Goal: Transaction & Acquisition: Book appointment/travel/reservation

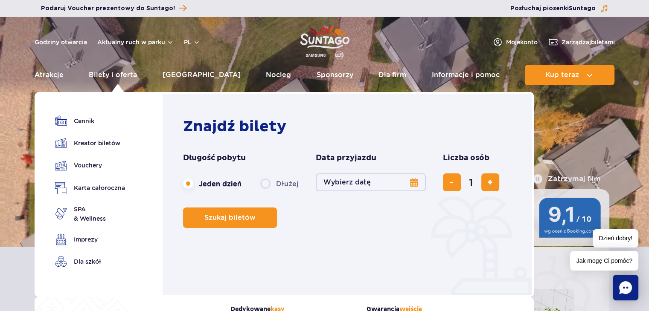
click at [269, 186] on label "Dłużej" at bounding box center [279, 184] width 38 height 18
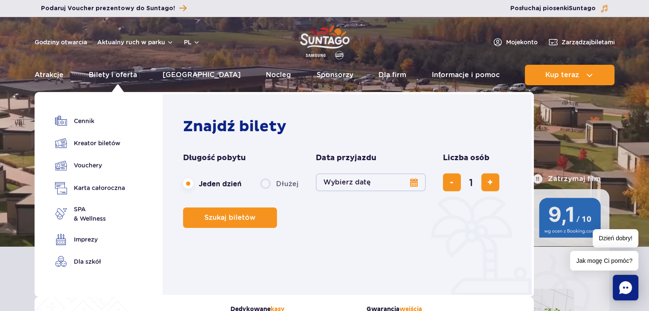
click at [269, 191] on input "Dłużej" at bounding box center [264, 192] width 9 height 2
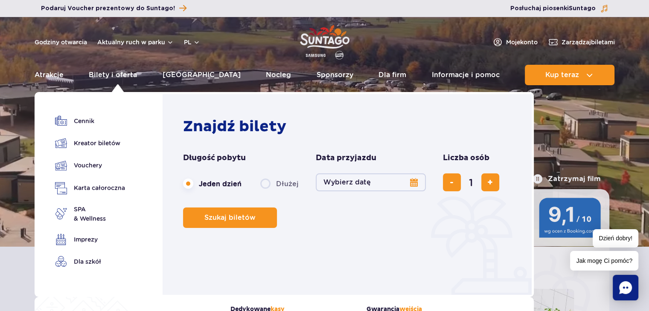
radio input "false"
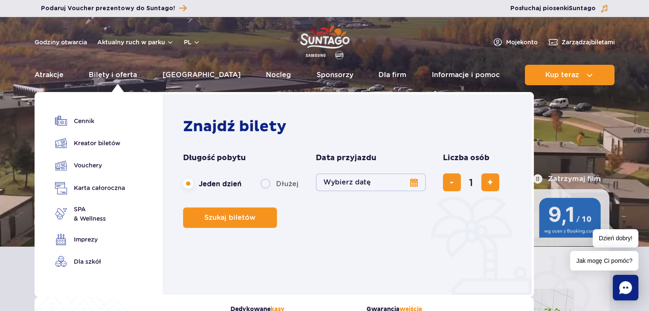
radio input "true"
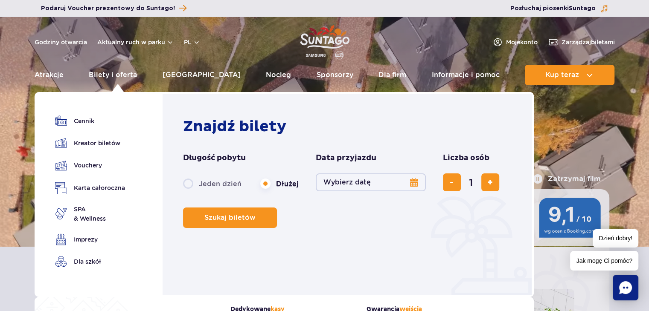
click at [366, 182] on button "Wybierz datę" at bounding box center [371, 183] width 110 height 18
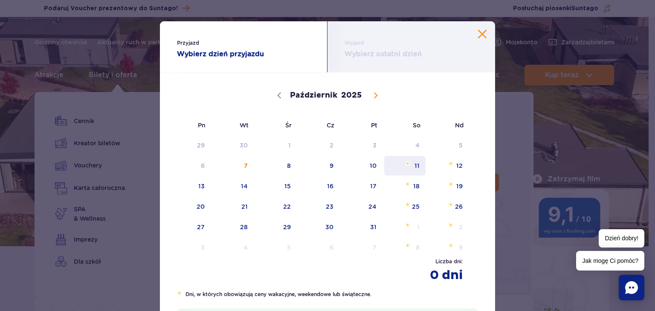
click at [418, 164] on span "11" at bounding box center [404, 166] width 43 height 20
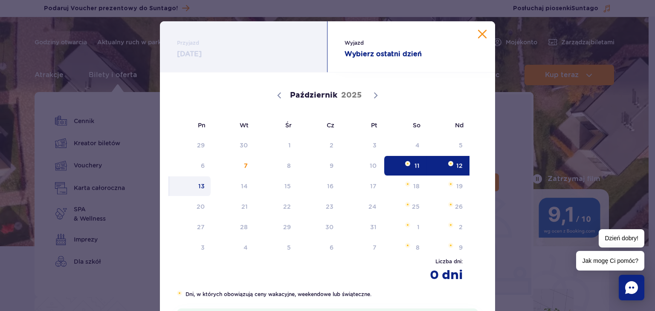
click at [376, 93] on div "Październik 2025" at bounding box center [327, 94] width 301 height 42
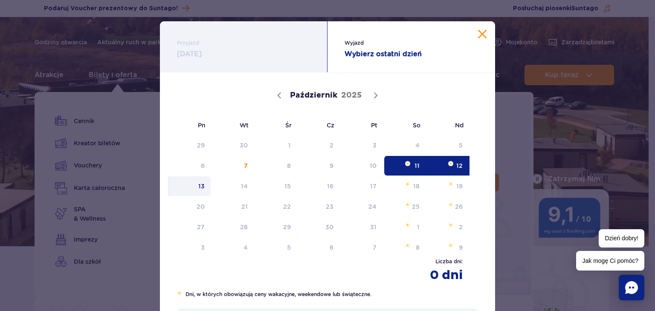
click at [373, 93] on div "Październik 2025" at bounding box center [327, 94] width 301 height 42
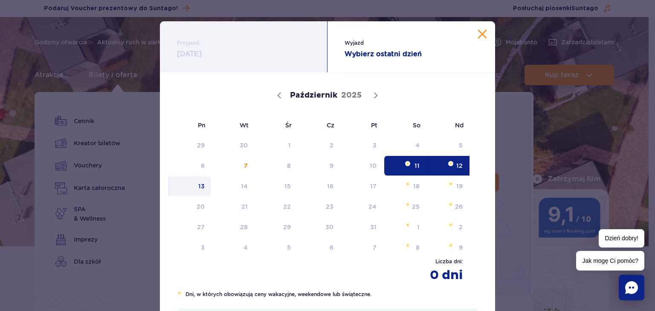
click at [481, 33] on button "Zamknij kalendarz" at bounding box center [482, 34] width 9 height 9
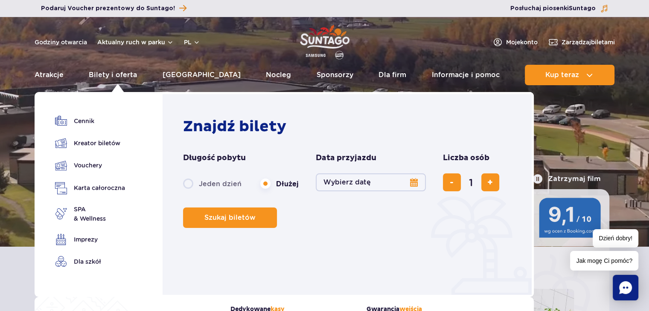
click at [369, 180] on button "Wybierz datę" at bounding box center [371, 183] width 110 height 18
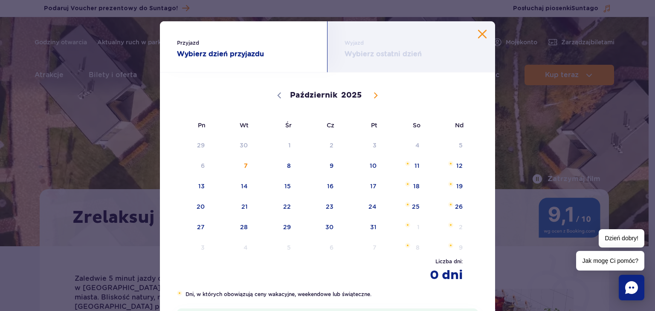
click at [373, 98] on icon at bounding box center [376, 96] width 6 height 6
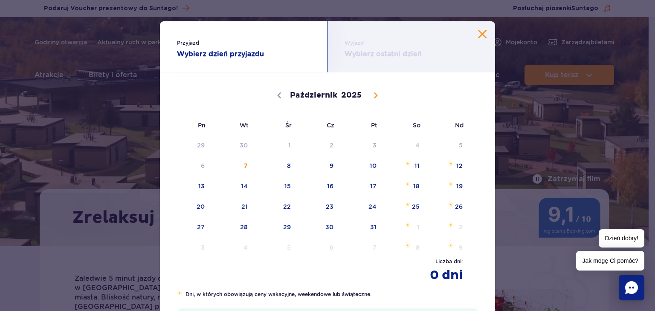
select select "10"
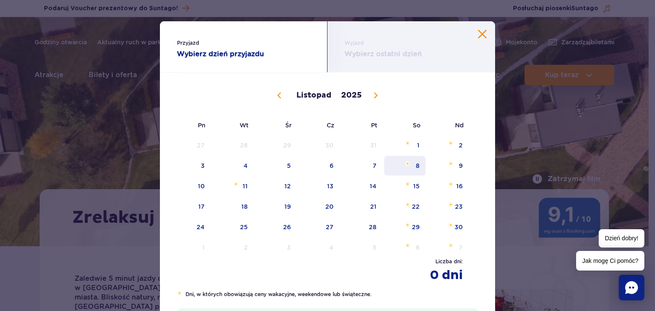
click at [410, 166] on span "8" at bounding box center [404, 166] width 43 height 20
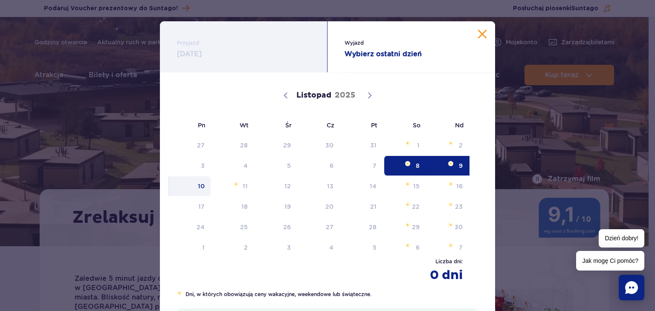
click at [200, 190] on span "10" at bounding box center [189, 187] width 43 height 20
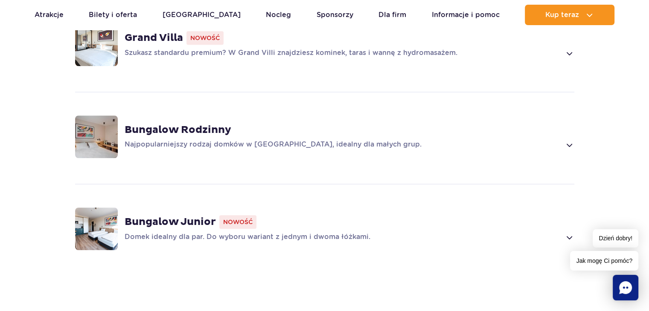
scroll to position [683, 0]
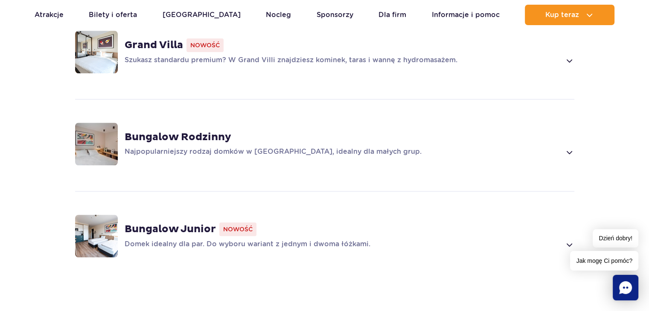
click at [98, 128] on img at bounding box center [96, 144] width 43 height 43
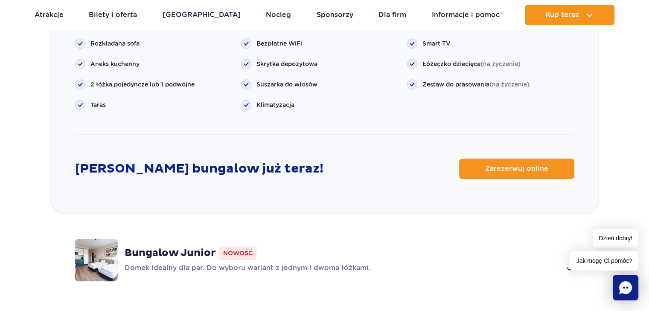
scroll to position [1113, 0]
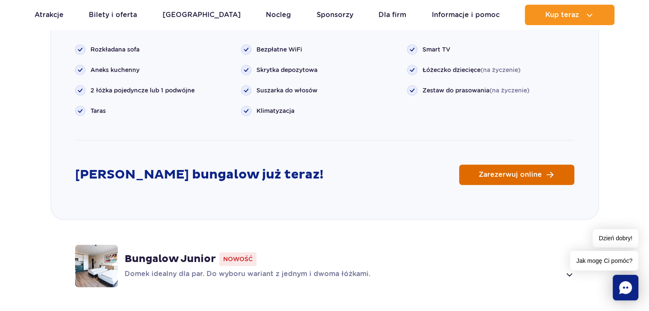
click at [515, 167] on link "Zarezerwuj online" at bounding box center [516, 175] width 115 height 20
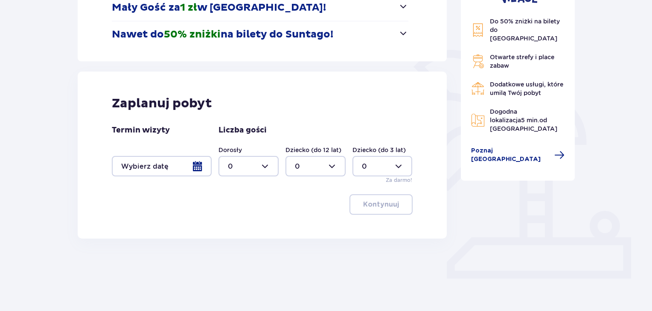
scroll to position [163, 0]
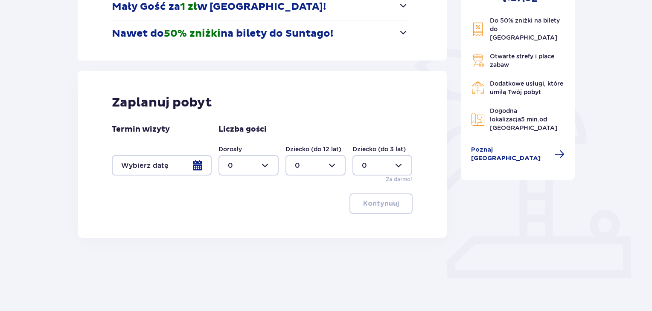
click at [200, 168] on div at bounding box center [162, 165] width 100 height 20
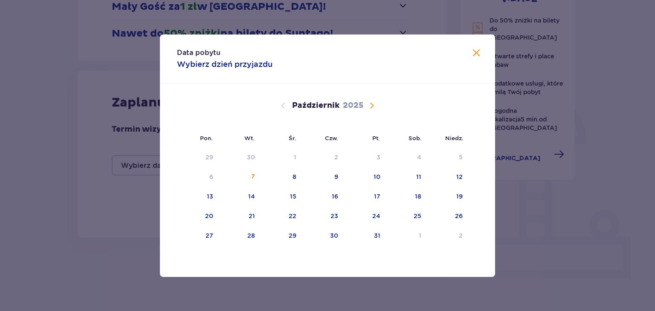
click at [372, 106] on span "Następny miesiąc" at bounding box center [372, 106] width 10 height 10
click at [420, 174] on div "8" at bounding box center [405, 177] width 41 height 19
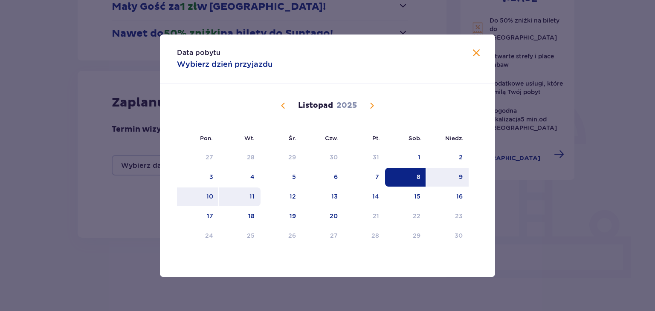
click at [251, 196] on div "11" at bounding box center [252, 196] width 5 height 9
type input "[DATE] - [DATE]"
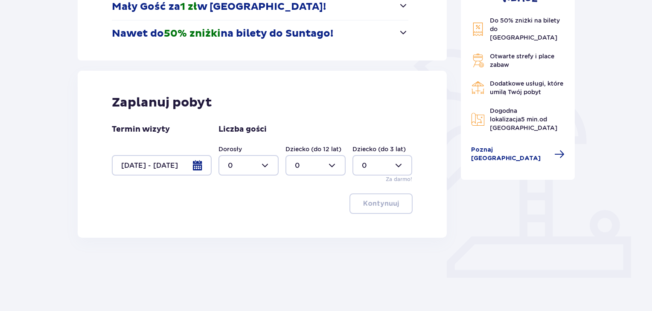
click at [270, 168] on div at bounding box center [248, 165] width 60 height 20
click at [236, 225] on div "2" at bounding box center [248, 227] width 41 height 9
type input "2"
click at [321, 163] on div at bounding box center [315, 165] width 60 height 20
click at [295, 212] on p "1" at bounding box center [296, 209] width 3 height 9
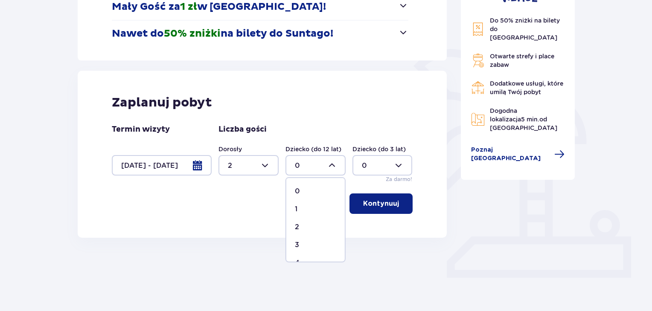
type input "1"
click at [392, 202] on p "Kontynuuj" at bounding box center [381, 203] width 36 height 9
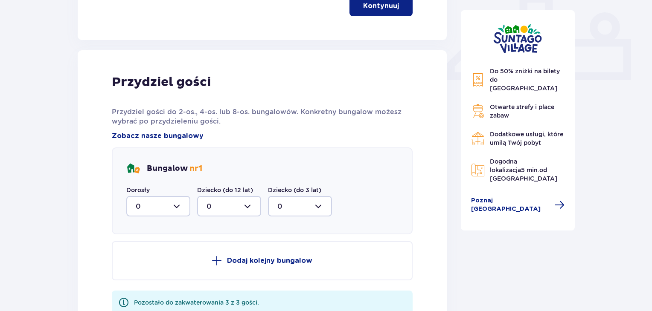
scroll to position [400, 0]
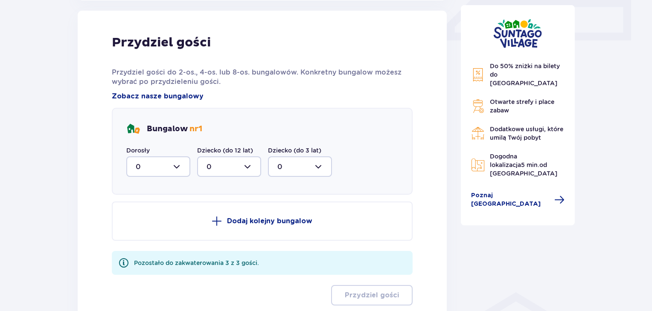
click at [177, 166] on div at bounding box center [158, 167] width 64 height 20
click at [144, 227] on div "2" at bounding box center [158, 228] width 45 height 9
type input "2"
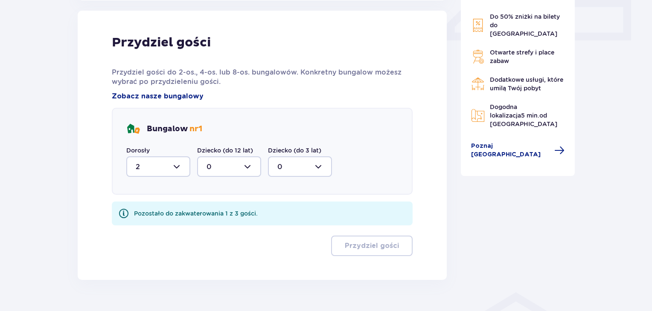
click at [243, 165] on div at bounding box center [229, 167] width 64 height 20
click at [215, 209] on div "1" at bounding box center [228, 210] width 45 height 9
type input "1"
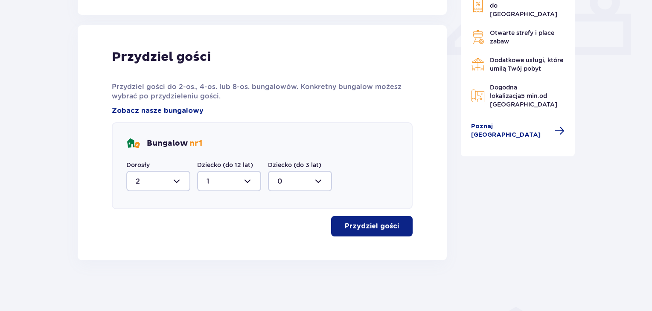
click at [376, 229] on p "Przydziel gości" at bounding box center [372, 226] width 54 height 9
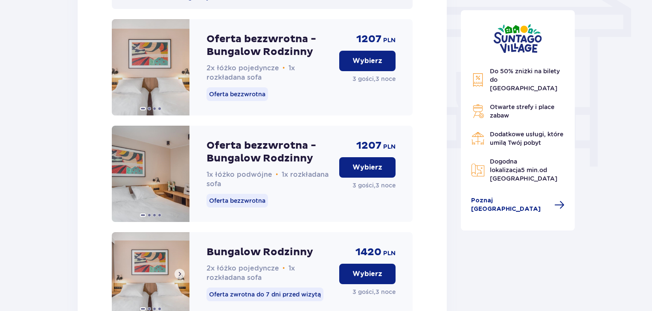
scroll to position [688, 0]
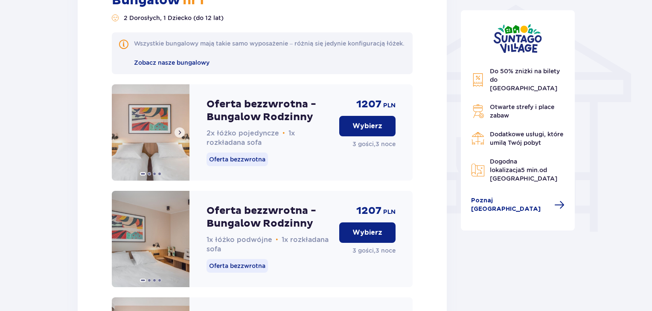
click at [171, 163] on img at bounding box center [151, 132] width 78 height 96
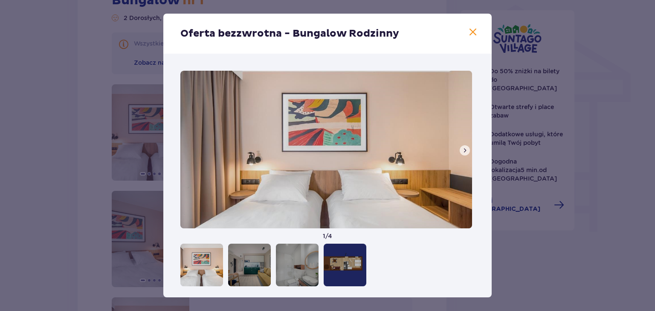
click at [473, 29] on span at bounding box center [473, 32] width 10 height 10
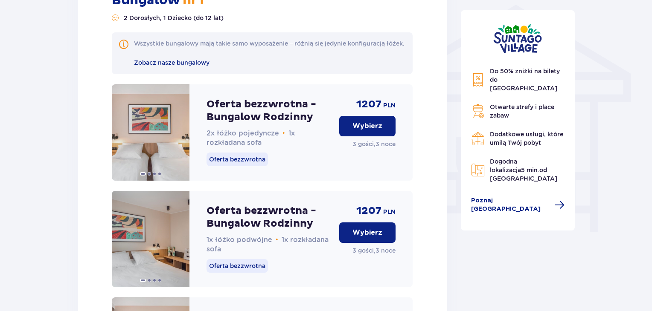
click at [357, 131] on p "Wybierz" at bounding box center [367, 126] width 30 height 9
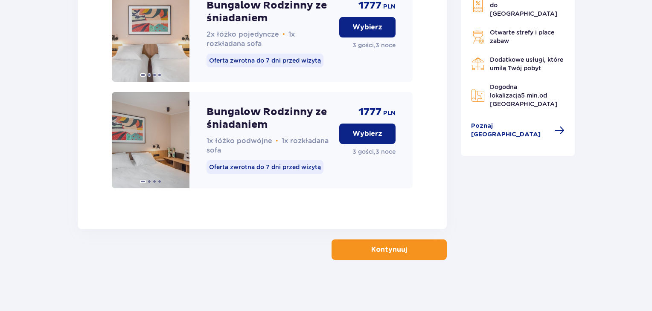
scroll to position [1438, 0]
click at [411, 253] on span "button" at bounding box center [409, 250] width 10 height 10
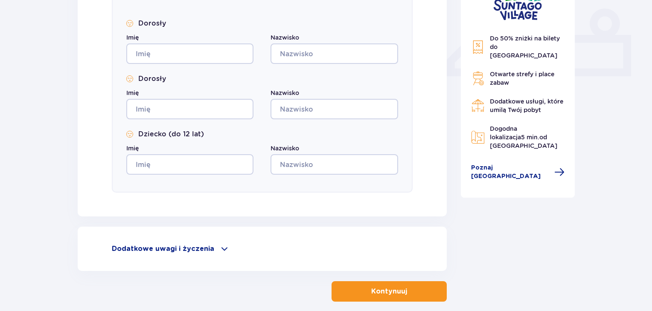
scroll to position [363, 0]
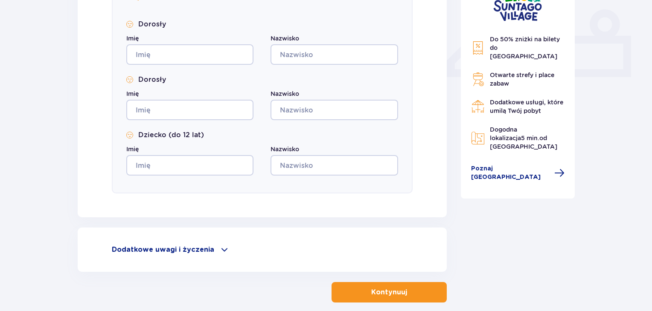
click at [190, 254] on p "Dodatkowe uwagi i życzenia" at bounding box center [163, 249] width 102 height 9
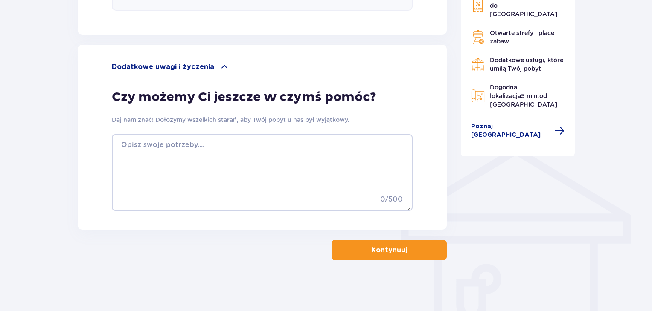
click at [214, 65] on div "Dodatkowe uwagi i życzenia" at bounding box center [262, 67] width 301 height 10
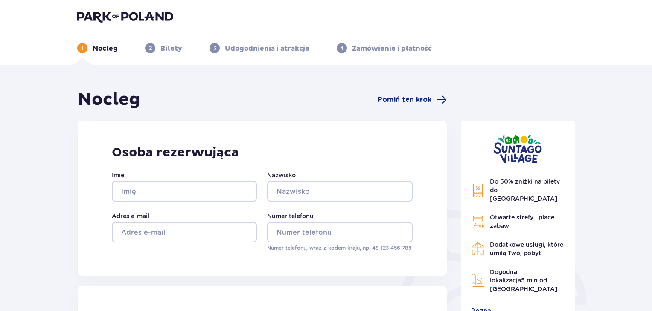
scroll to position [0, 0]
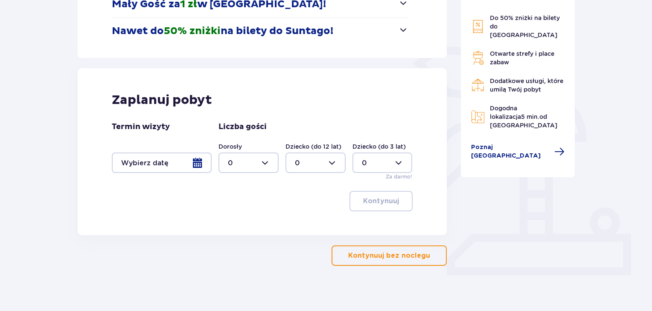
scroll to position [171, 0]
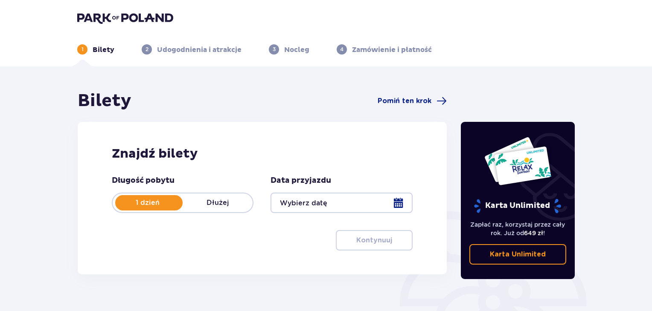
click at [217, 202] on p "Dłużej" at bounding box center [218, 202] width 70 height 9
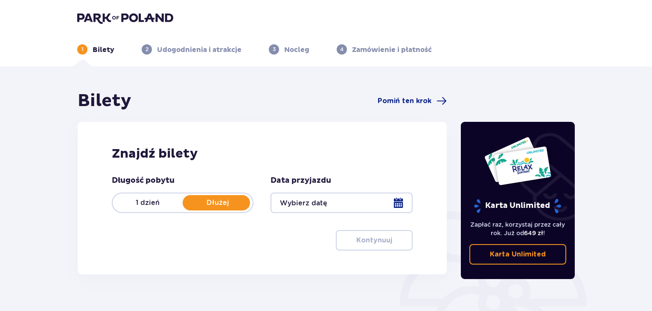
click at [349, 209] on div at bounding box center [341, 203] width 142 height 20
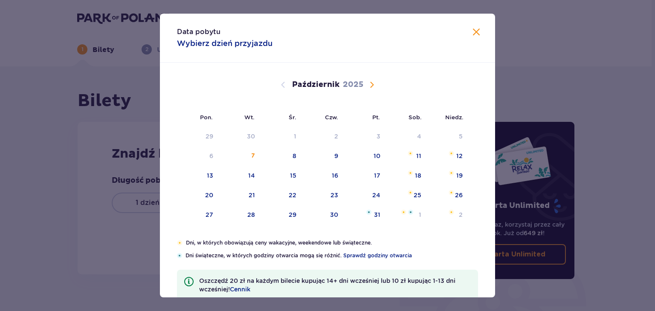
click at [369, 82] on span "Następny miesiąc" at bounding box center [372, 85] width 10 height 10
click at [413, 158] on div "8" at bounding box center [405, 156] width 41 height 19
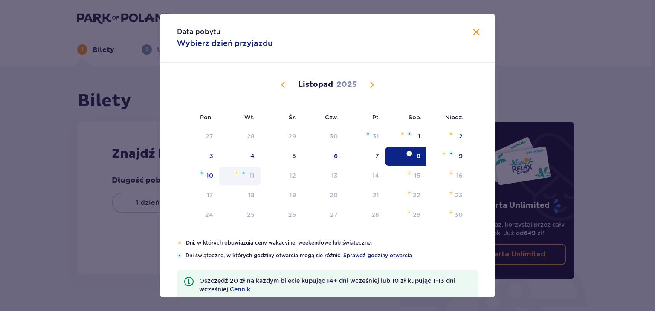
click at [250, 177] on div "11" at bounding box center [252, 175] width 5 height 9
click at [231, 174] on div "11" at bounding box center [239, 176] width 41 height 19
click at [209, 176] on div "10" at bounding box center [209, 175] width 7 height 9
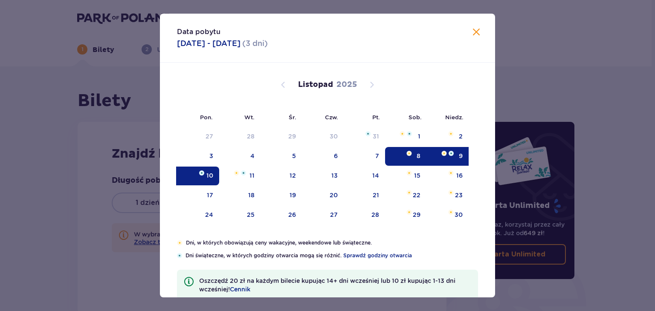
type input "08.11.25 - 10.11.25"
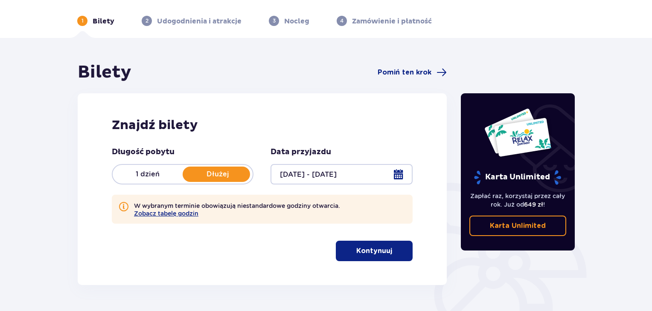
scroll to position [85, 0]
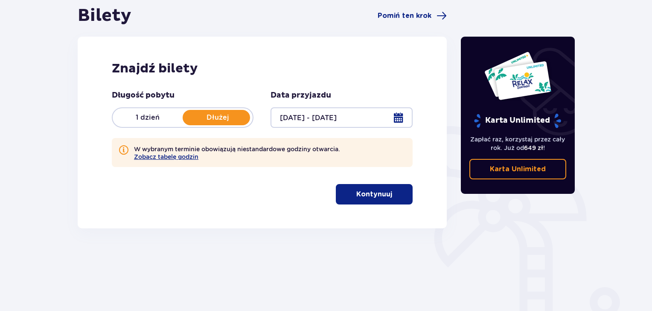
click at [396, 195] on span "button" at bounding box center [394, 194] width 10 height 10
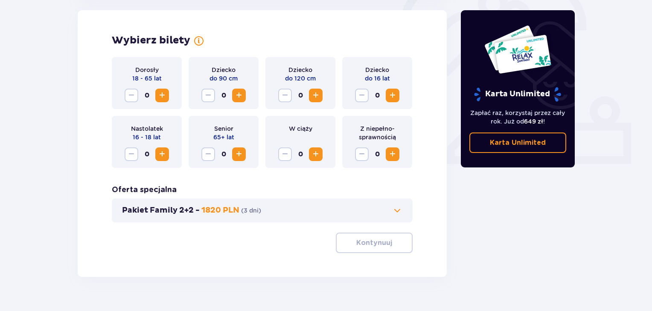
scroll to position [276, 0]
click at [397, 96] on span "Zwiększ" at bounding box center [392, 95] width 10 height 10
click at [160, 96] on span "Zwiększ" at bounding box center [162, 95] width 10 height 10
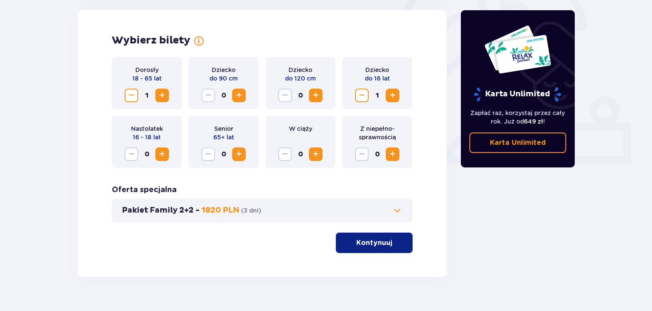
click at [160, 96] on span "Zwiększ" at bounding box center [162, 95] width 10 height 10
click at [369, 244] on p "Kontynuuj" at bounding box center [374, 242] width 36 height 9
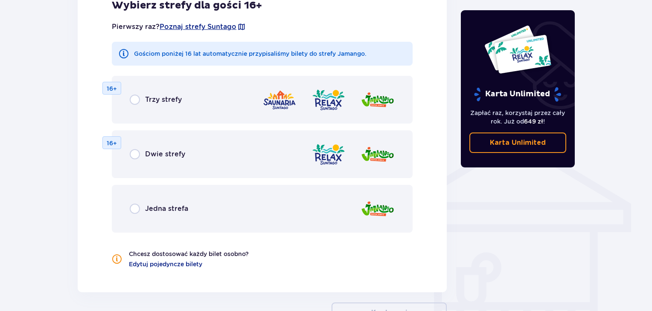
scroll to position [556, 0]
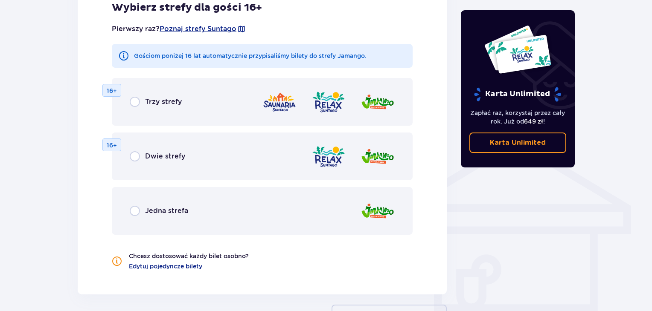
click at [134, 104] on input "radio" at bounding box center [135, 102] width 10 height 10
radio input "true"
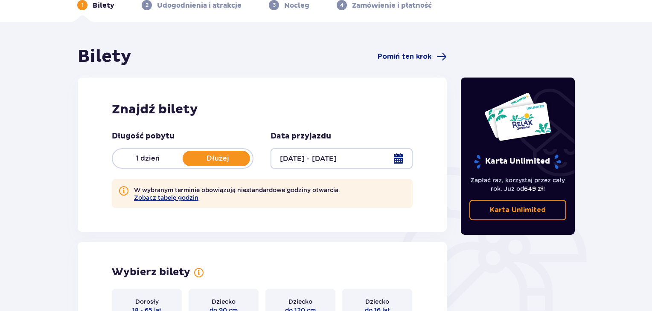
scroll to position [0, 0]
